Goal: Information Seeking & Learning: Learn about a topic

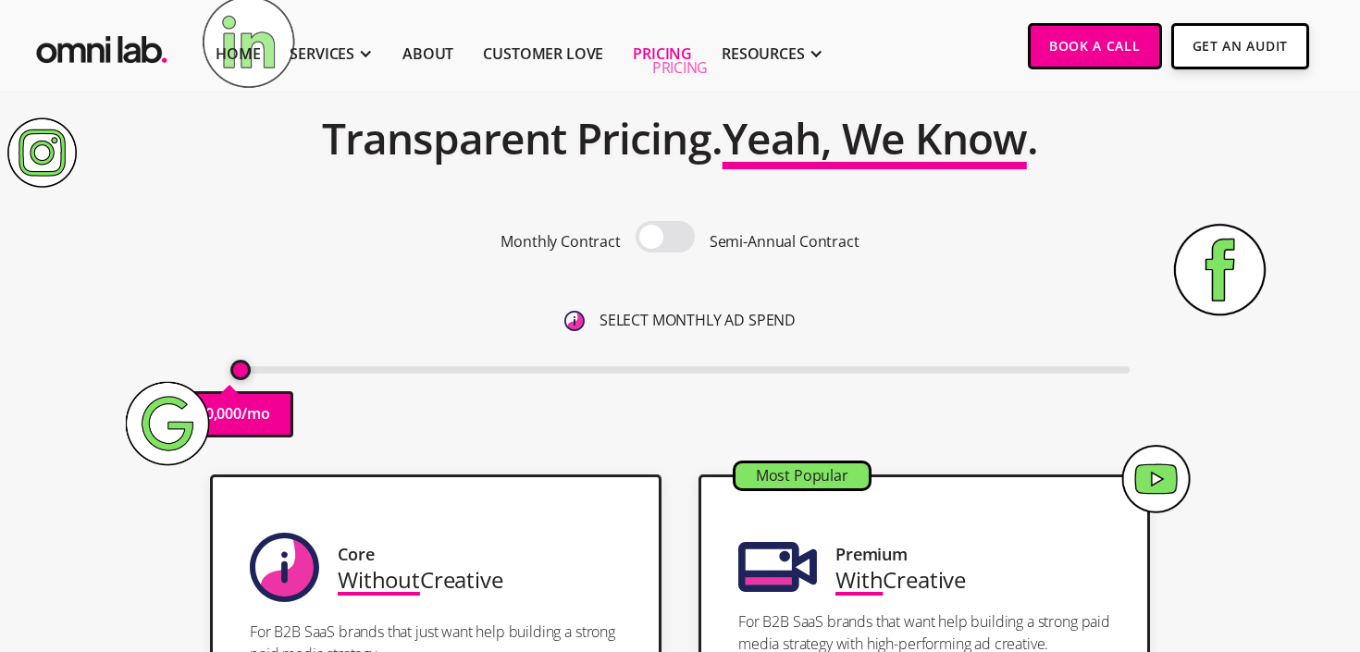
scroll to position [170, 0]
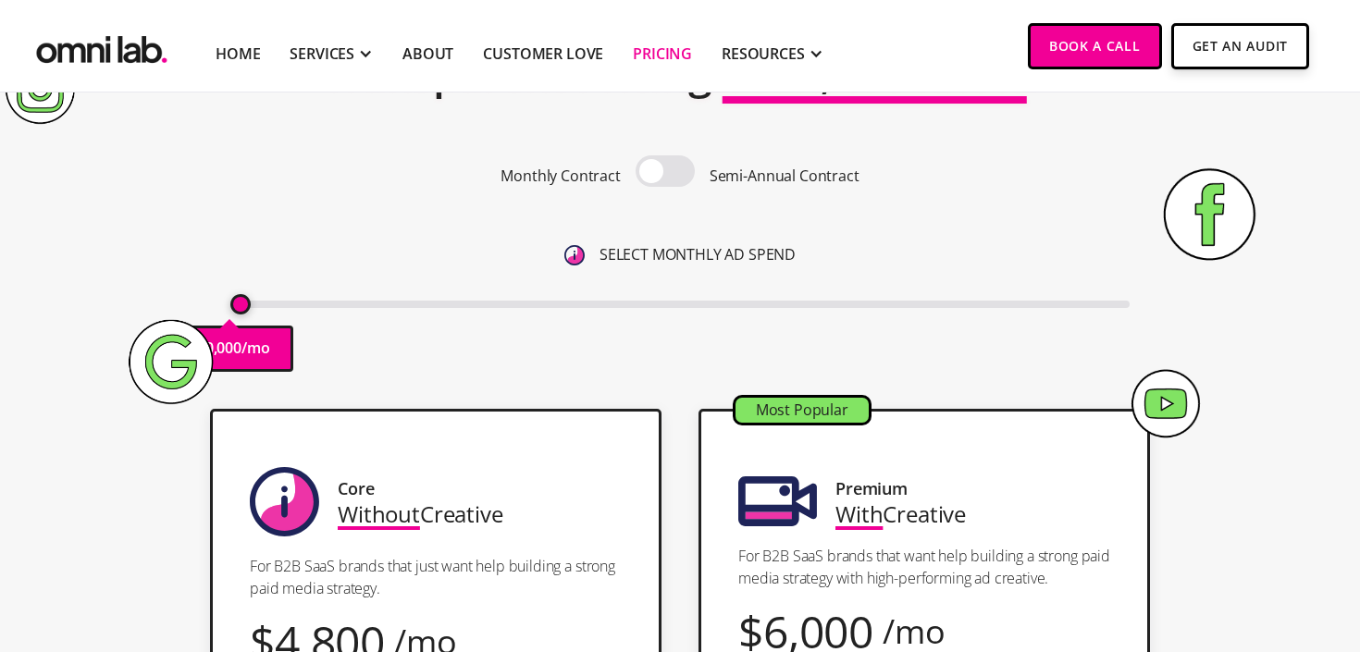
click at [697, 174] on div "Monthly Contract Semi-Annual Contract" at bounding box center [680, 175] width 900 height 41
click at [679, 174] on span at bounding box center [665, 170] width 59 height 31
click at [665, 173] on input "checkbox" at bounding box center [665, 173] width 0 height 0
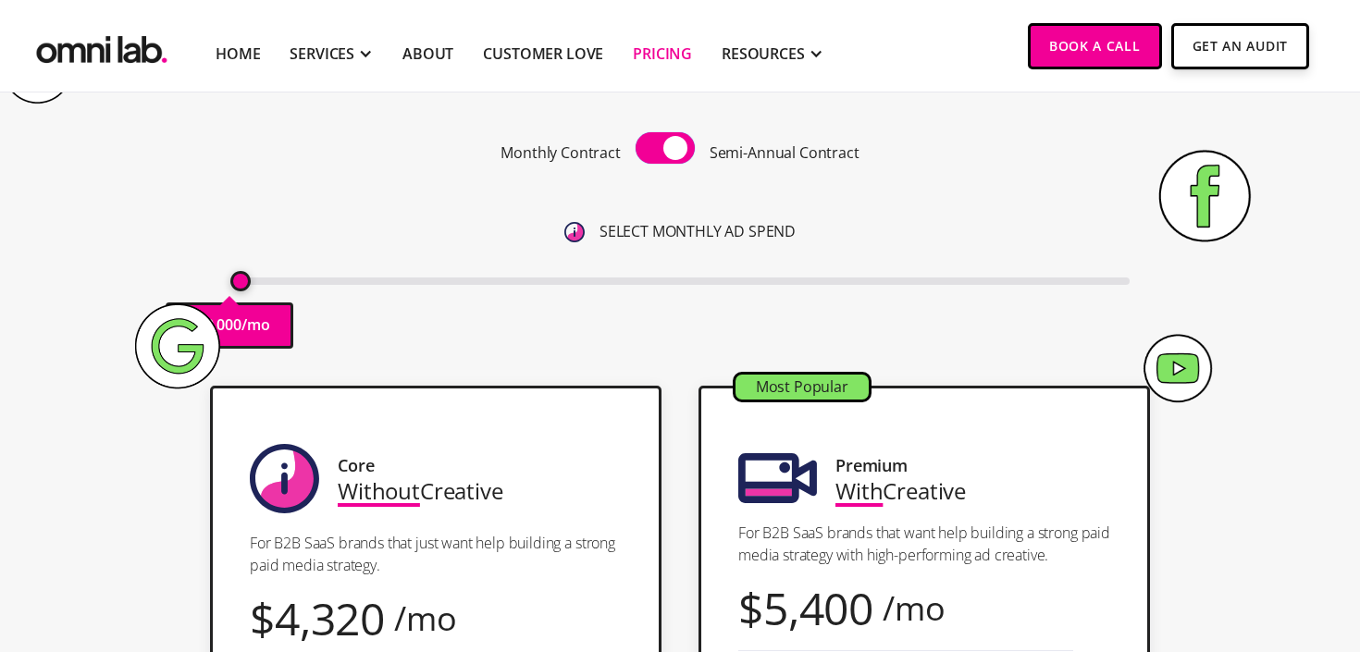
scroll to position [195, 0]
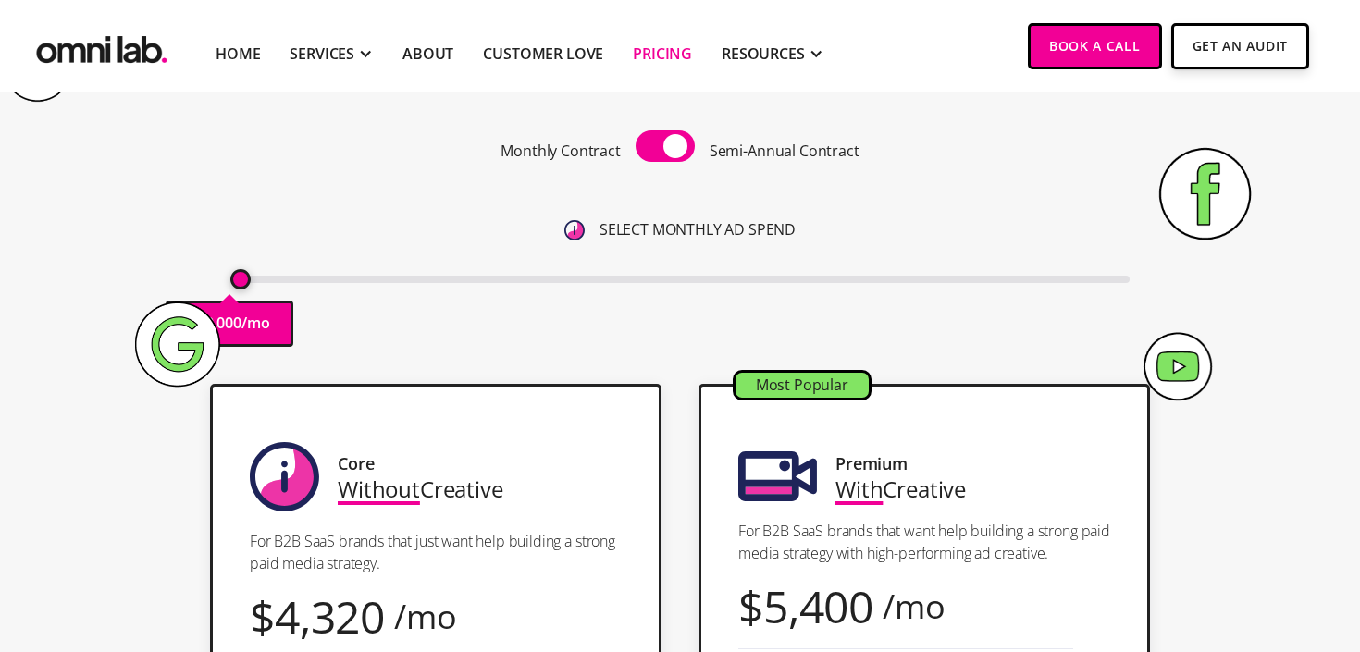
click at [657, 146] on span at bounding box center [665, 145] width 59 height 31
click at [665, 148] on input "checkbox" at bounding box center [665, 148] width 0 height 0
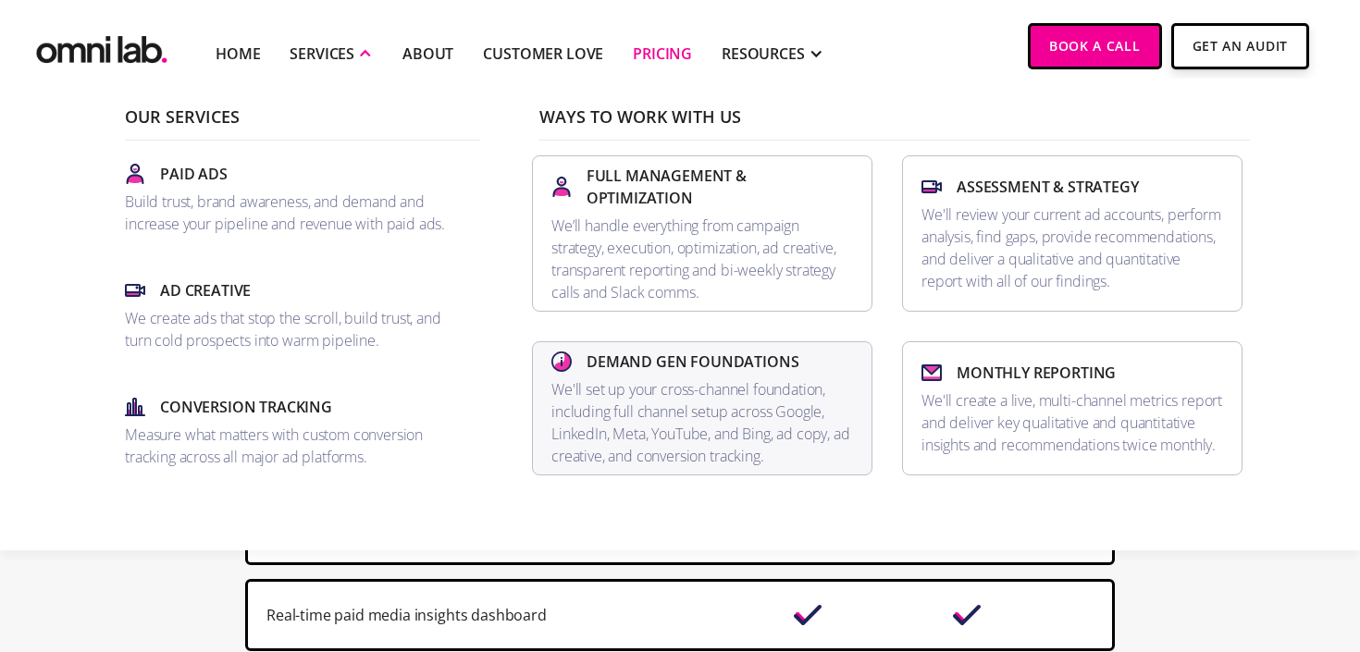
scroll to position [1202, 0]
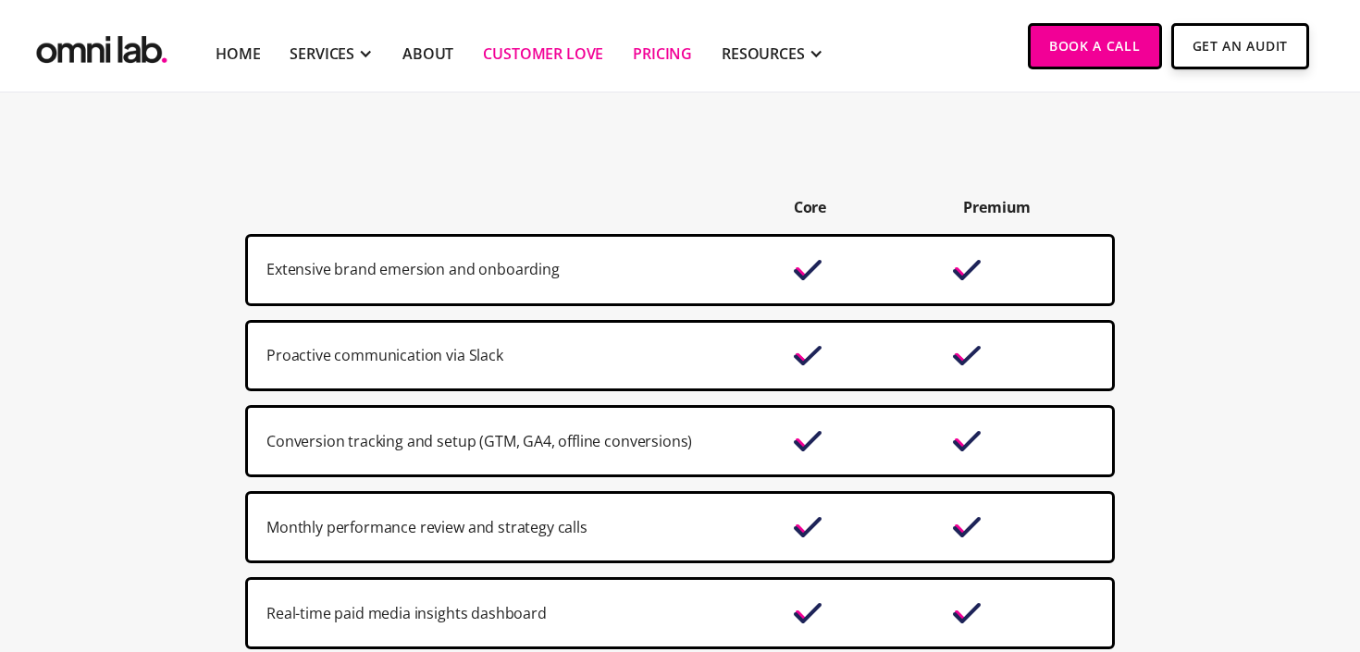
click at [552, 49] on link "Customer Love" at bounding box center [543, 54] width 120 height 22
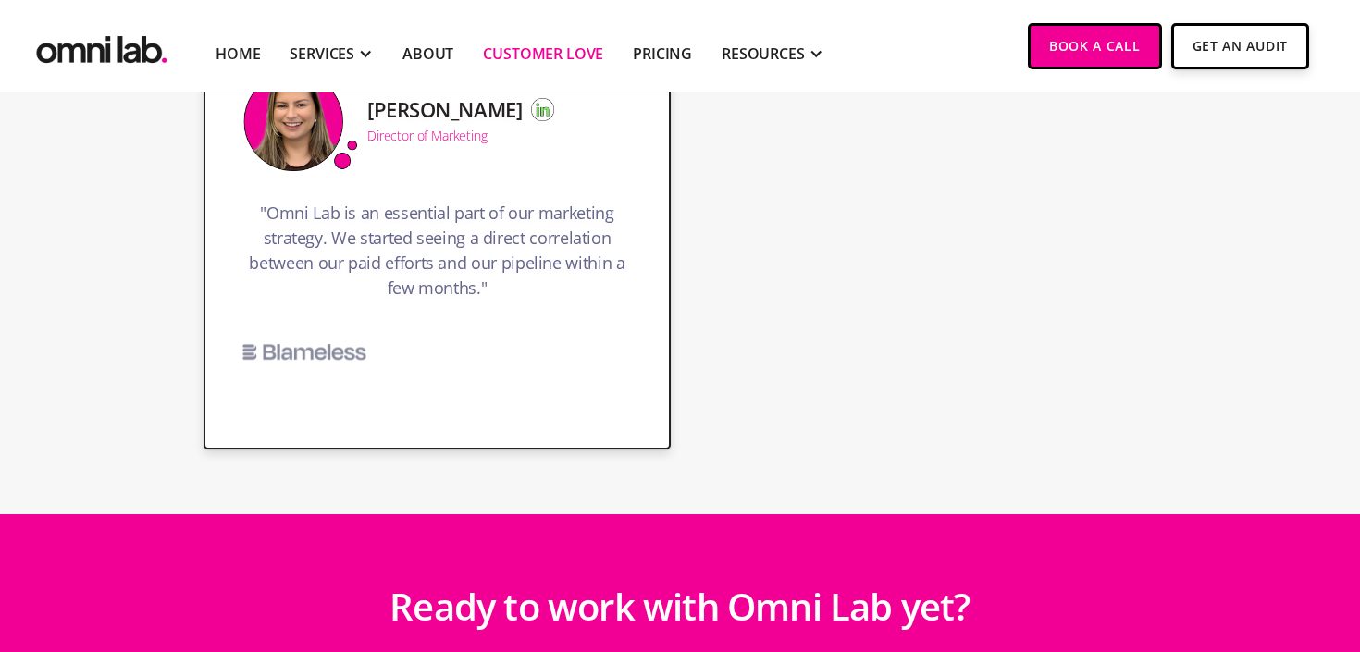
scroll to position [5216, 0]
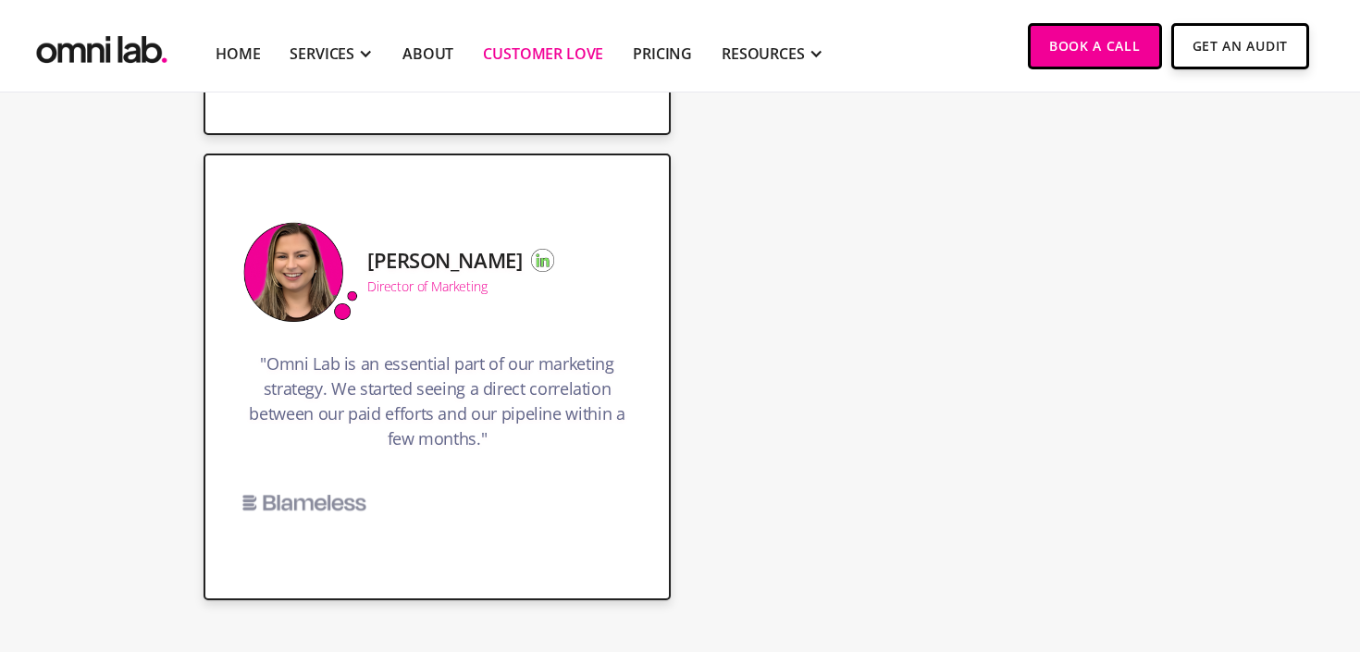
click at [93, 56] on img "home" at bounding box center [101, 45] width 139 height 45
